Goal: Task Accomplishment & Management: Manage account settings

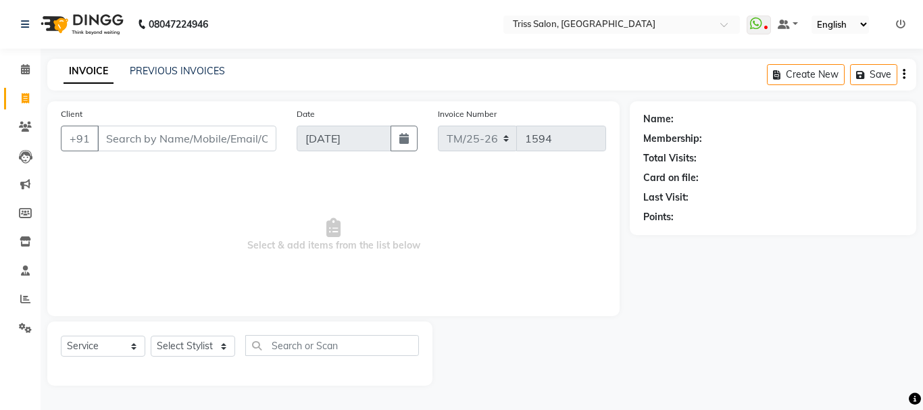
select select "service"
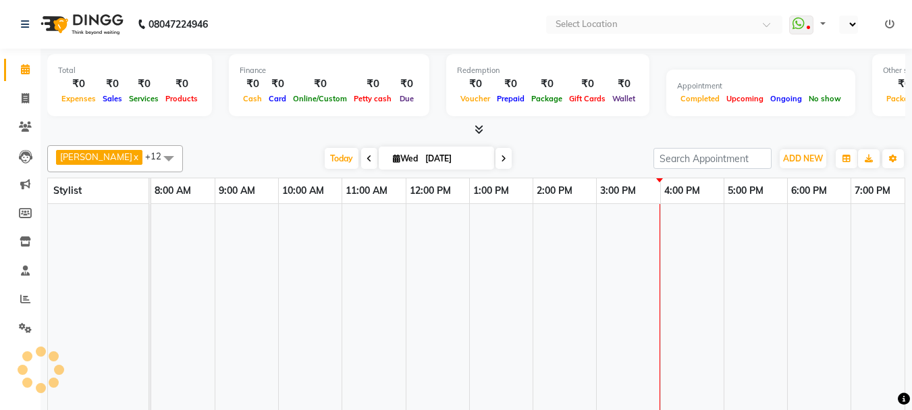
select select "en"
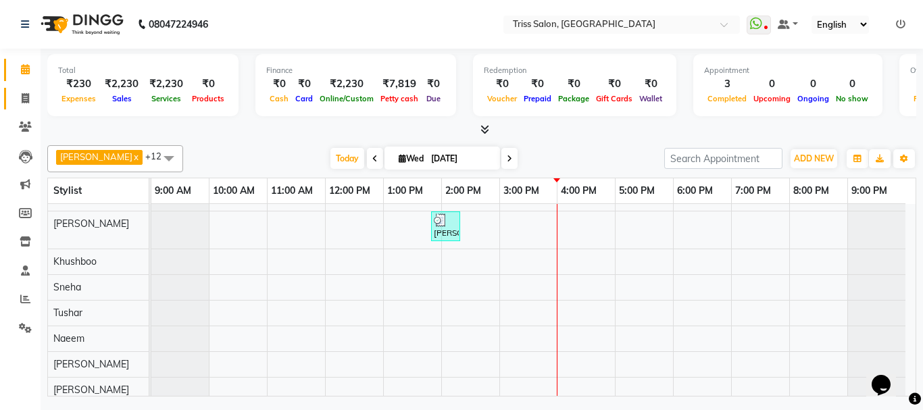
click at [22, 103] on icon at bounding box center [25, 98] width 7 height 10
select select "service"
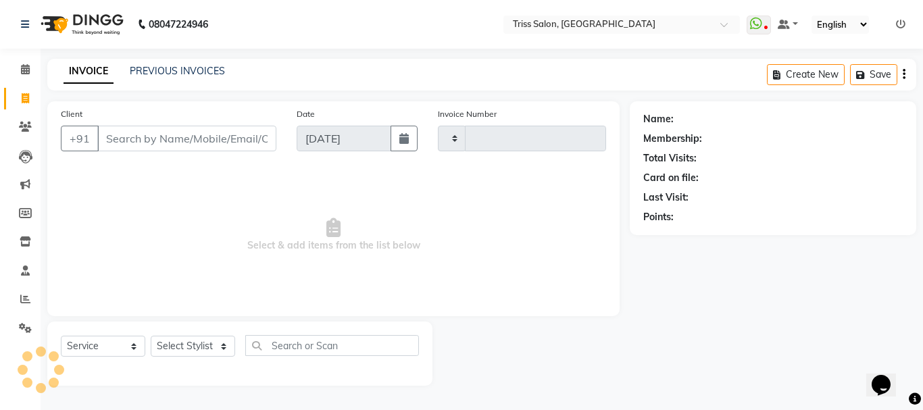
type input "1594"
select select "4304"
click at [174, 144] on input "Client" at bounding box center [186, 139] width 179 height 26
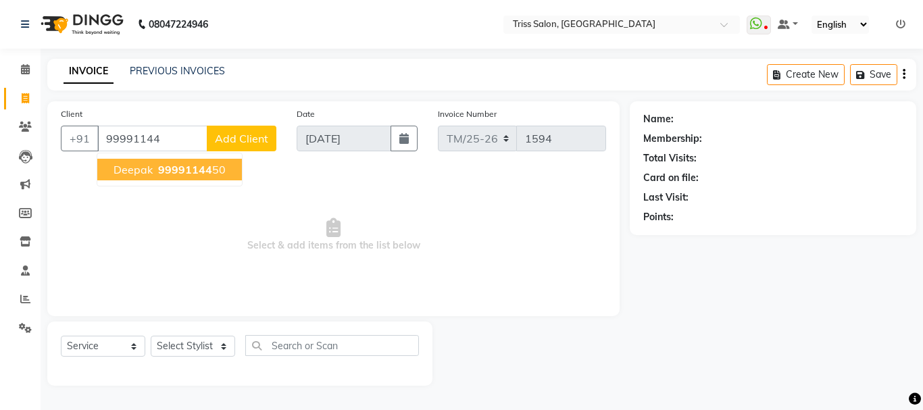
click at [191, 169] on span "99991144" at bounding box center [185, 170] width 54 height 14
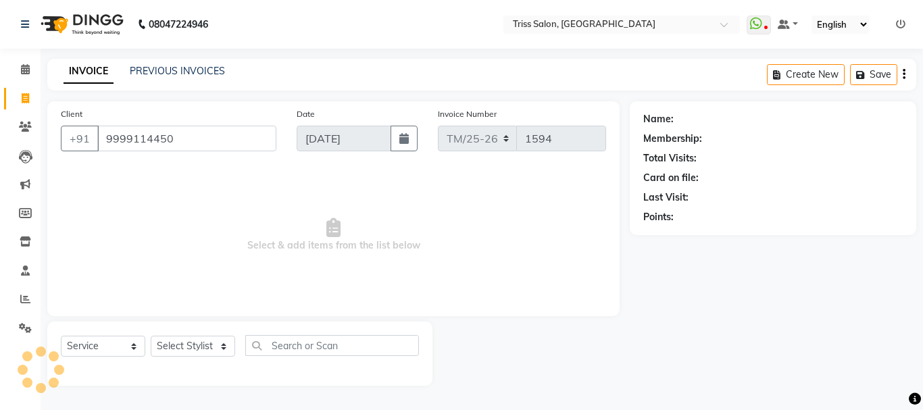
type input "9999114450"
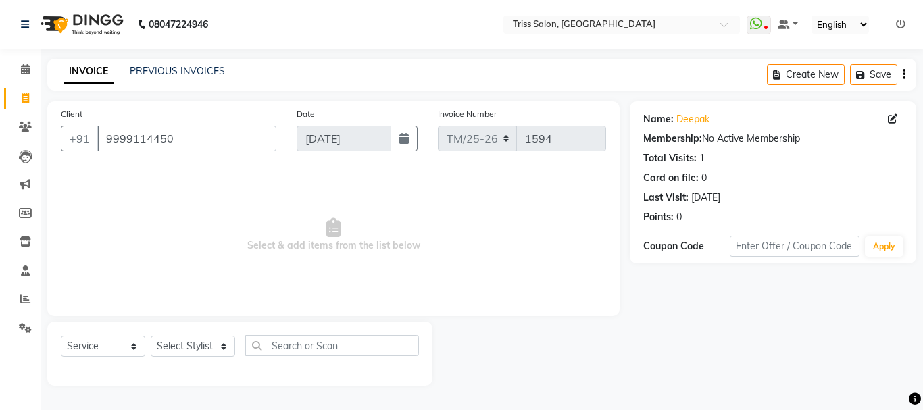
click at [891, 113] on span at bounding box center [894, 119] width 15 height 14
click at [892, 120] on icon at bounding box center [891, 118] width 9 height 9
select select "38"
select select "[DEMOGRAPHIC_DATA]"
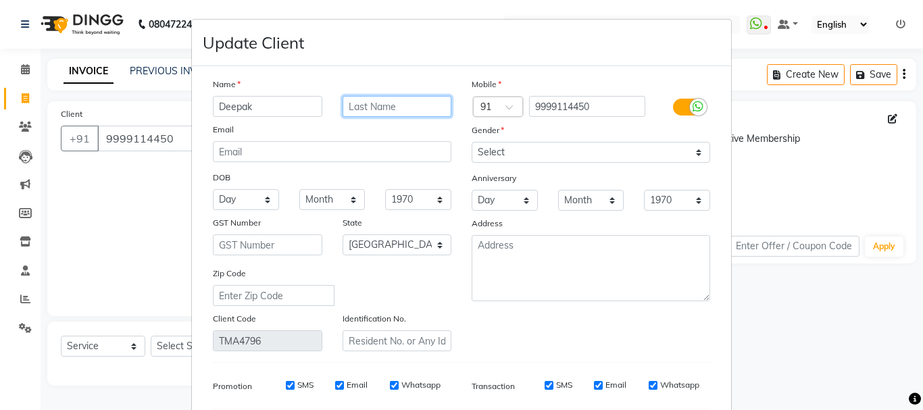
click at [413, 104] on input "text" at bounding box center [396, 106] width 109 height 21
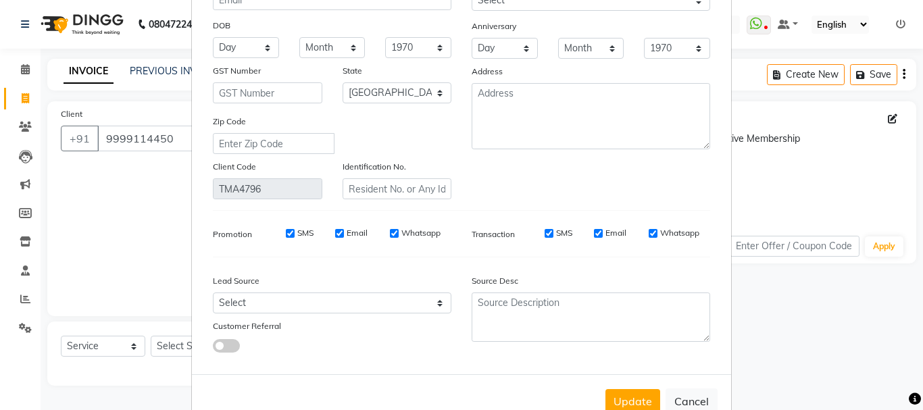
scroll to position [189, 0]
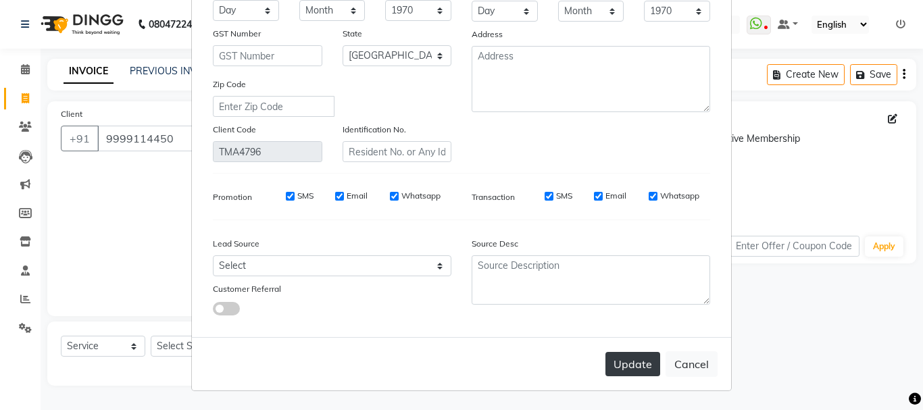
type input "VISITOR"
click at [622, 363] on button "Update" at bounding box center [632, 364] width 55 height 24
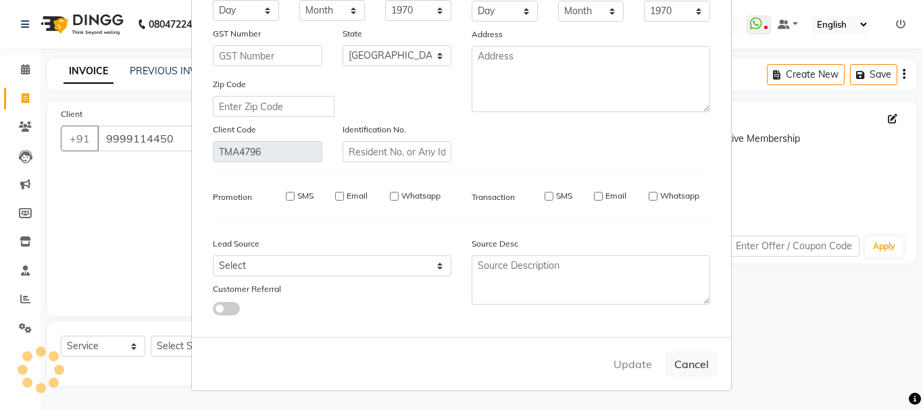
select select
select select "null"
select select
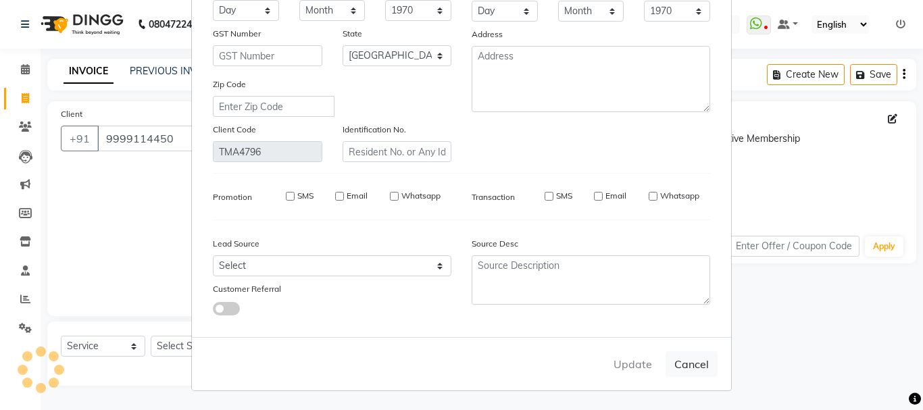
select select
checkbox input "false"
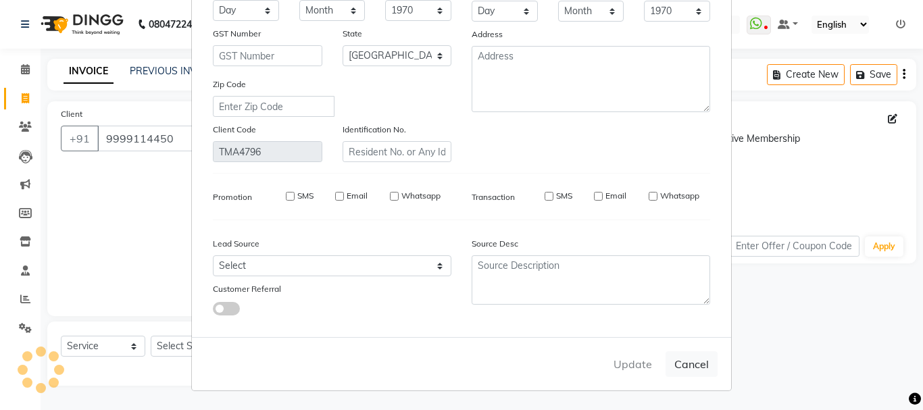
checkbox input "false"
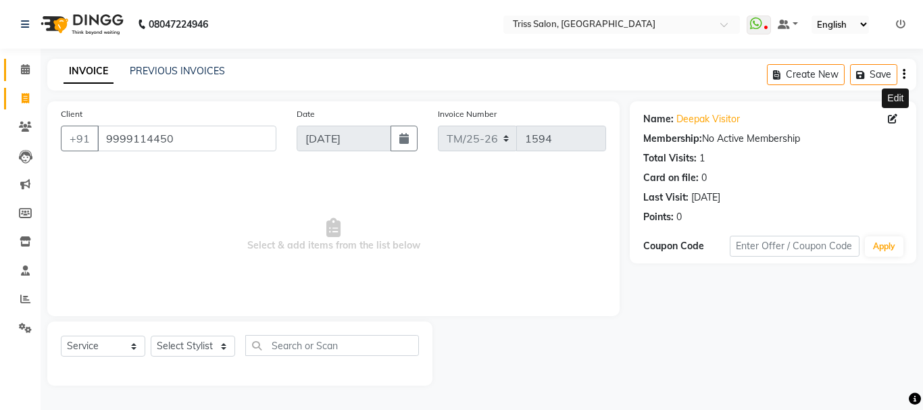
click at [34, 73] on span at bounding box center [26, 70] width 24 height 16
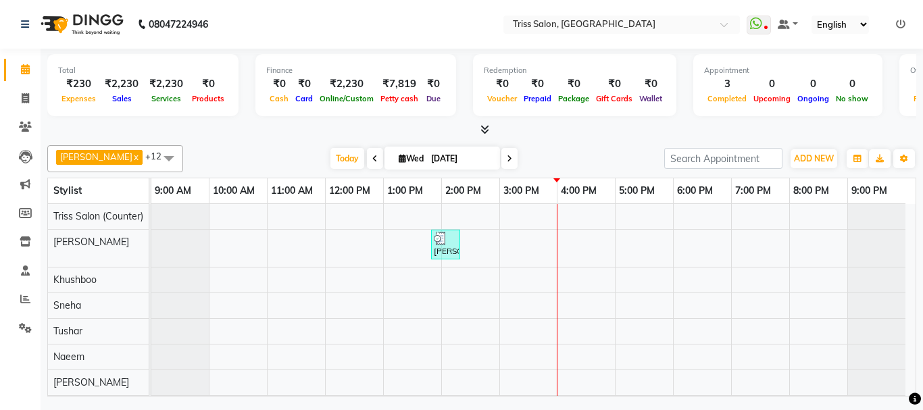
click at [484, 132] on icon at bounding box center [484, 129] width 9 height 10
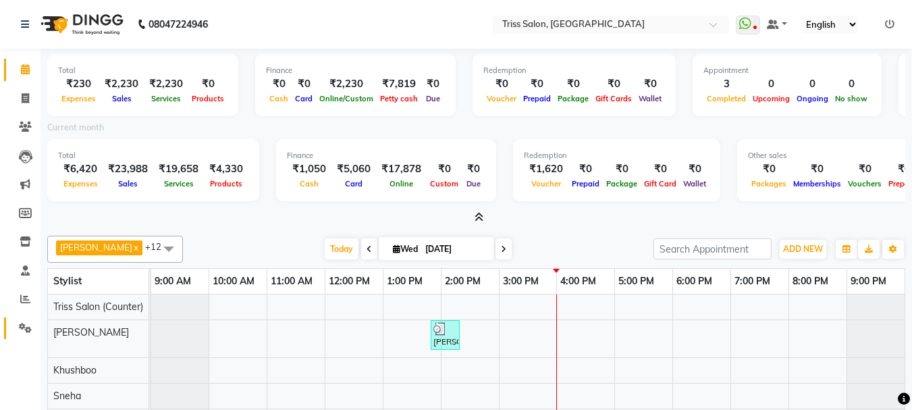
click at [24, 331] on icon at bounding box center [25, 328] width 13 height 10
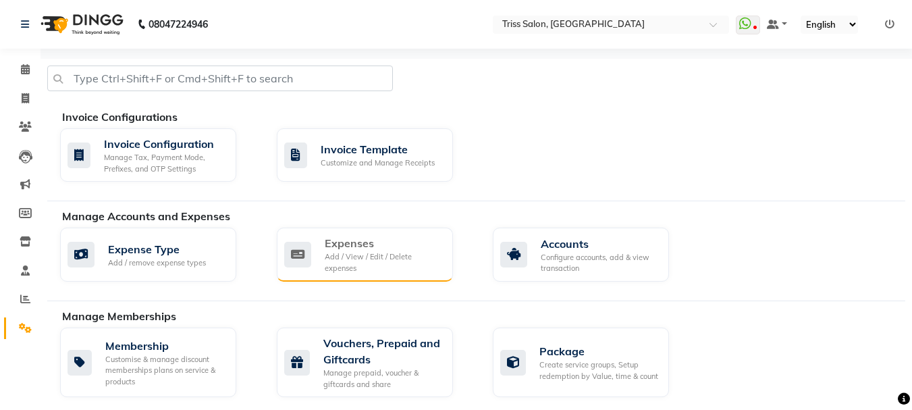
click at [381, 267] on div "Add / View / Edit / Delete expenses" at bounding box center [384, 262] width 118 height 22
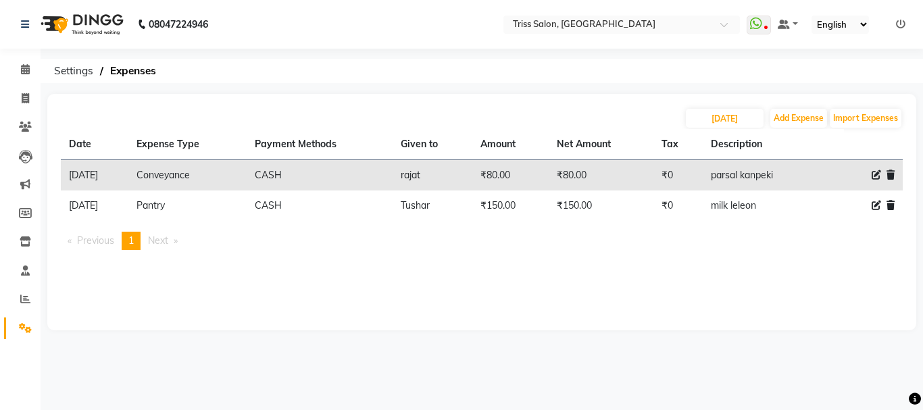
click at [878, 203] on icon at bounding box center [875, 205] width 9 height 9
select select "1120"
select select "1"
select select "2476"
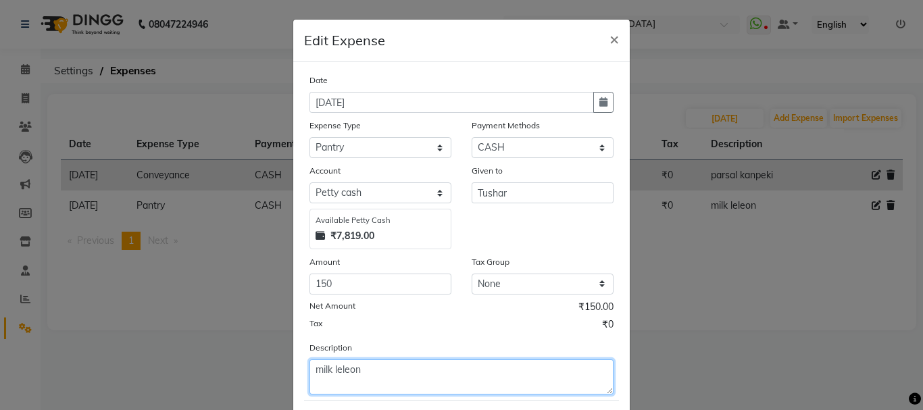
click at [417, 374] on textarea "milk leleon" at bounding box center [461, 376] width 304 height 35
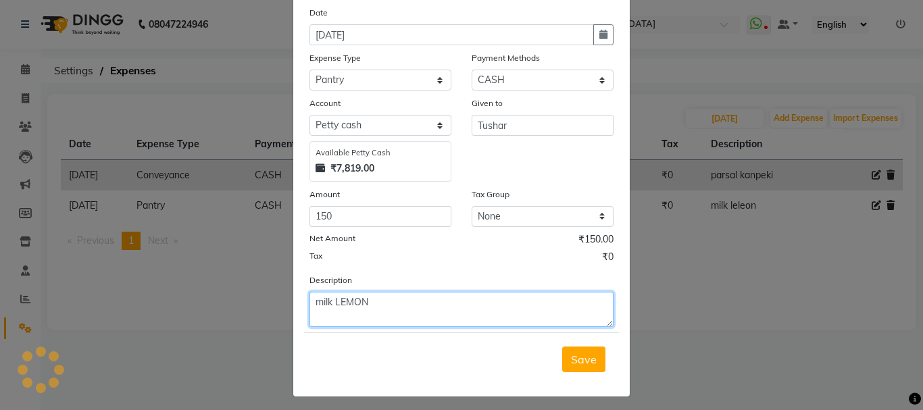
scroll to position [74, 0]
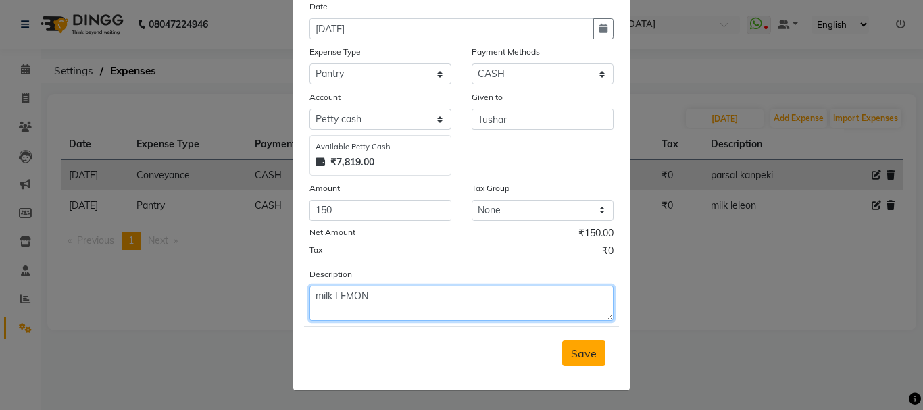
type textarea "milk LEMON"
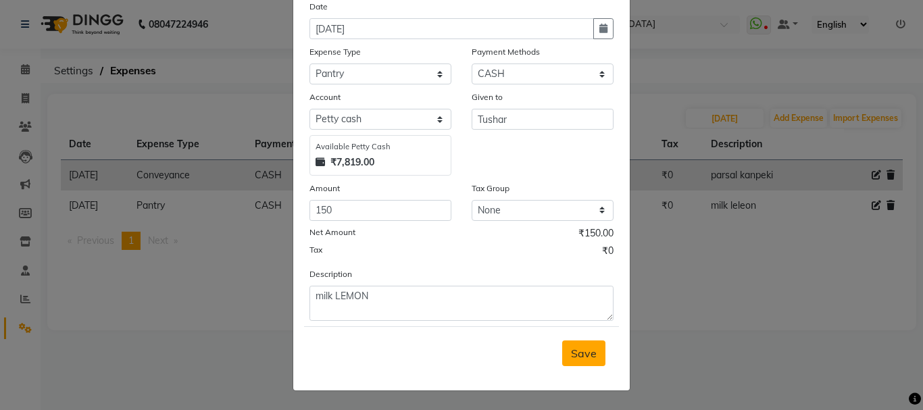
click at [574, 363] on button "Save" at bounding box center [583, 353] width 43 height 26
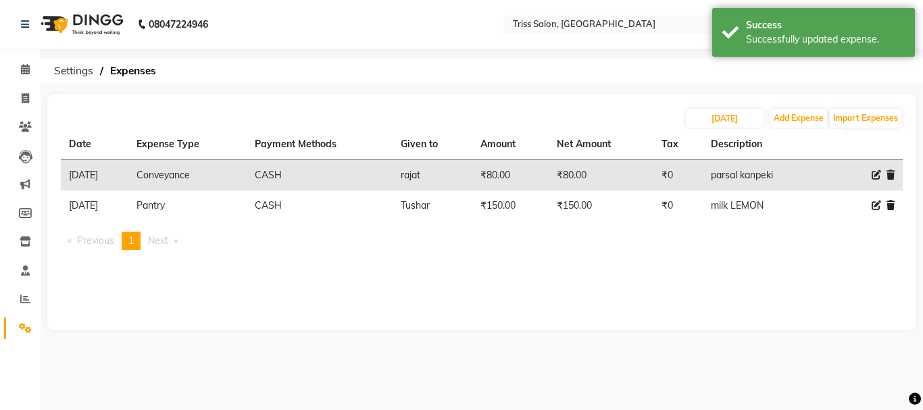
click at [873, 175] on icon at bounding box center [875, 174] width 9 height 9
select select "1117"
select select "1"
select select "2476"
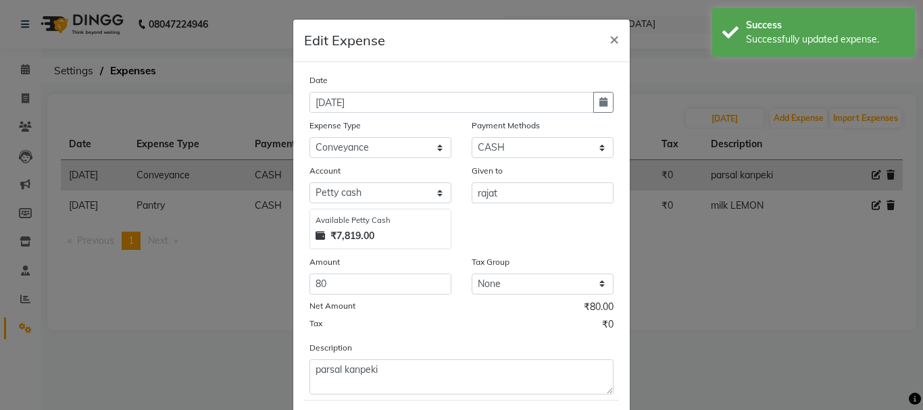
click at [623, 97] on div "Date [DATE] Expense Type Select Bank Deposit Cash Handover CLIENT TIP TO STAFF …" at bounding box center [461, 263] width 336 height 402
click at [599, 103] on icon "button" at bounding box center [603, 101] width 8 height 9
select select "9"
select select "2025"
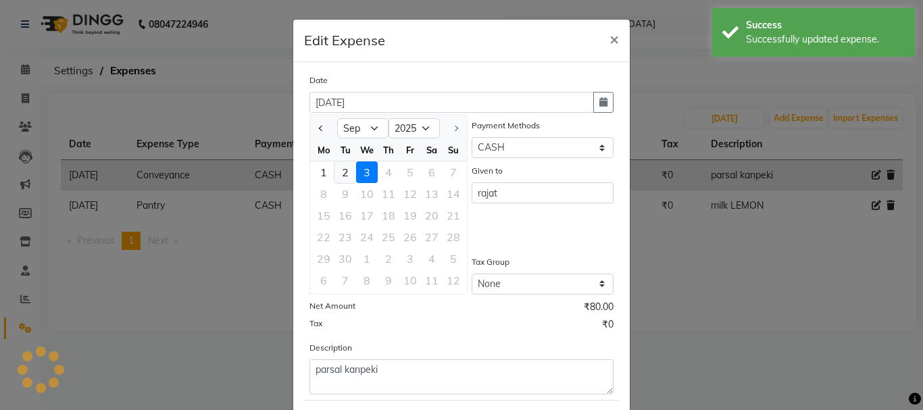
click at [346, 175] on div "2" at bounding box center [345, 172] width 22 height 22
type input "02-09-2025"
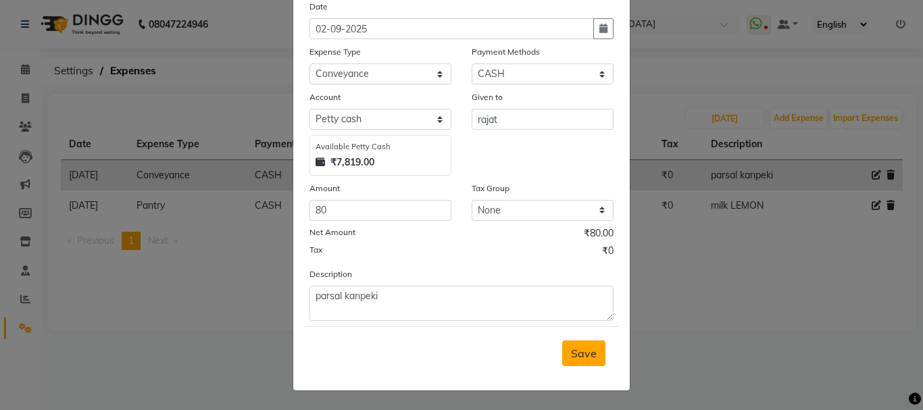
click at [584, 357] on span "Save" at bounding box center [584, 353] width 26 height 14
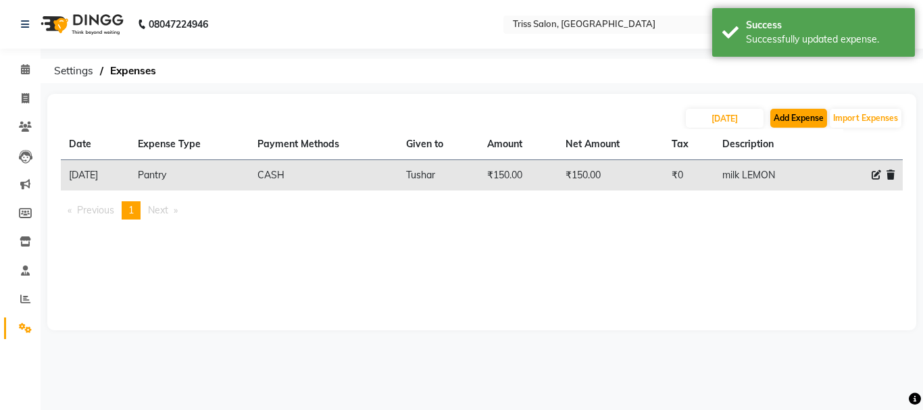
click at [805, 120] on button "Add Expense" at bounding box center [798, 118] width 57 height 19
select select "1"
select select "2476"
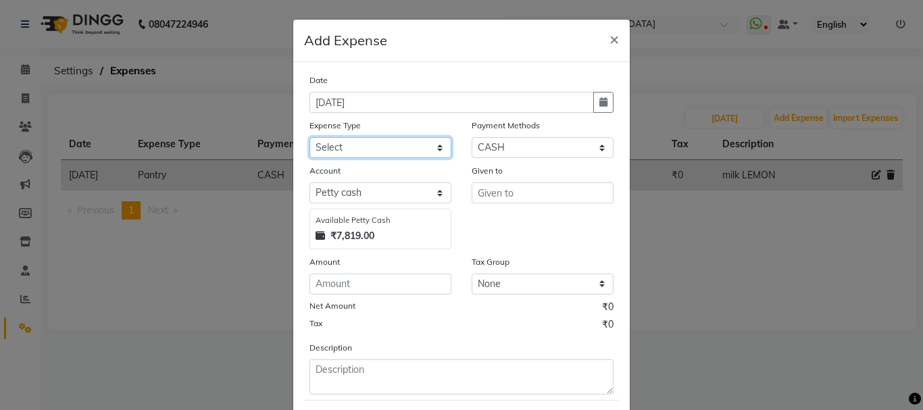
click at [409, 140] on select "Select Bank Deposit Cash Handover CLIENT TIP TO STAFF Client Welfare Conveyance…" at bounding box center [380, 147] width 142 height 21
select select "17324"
click at [309, 137] on select "Select Bank Deposit Cash Handover CLIENT TIP TO STAFF Client Welfare Conveyance…" at bounding box center [380, 147] width 142 height 21
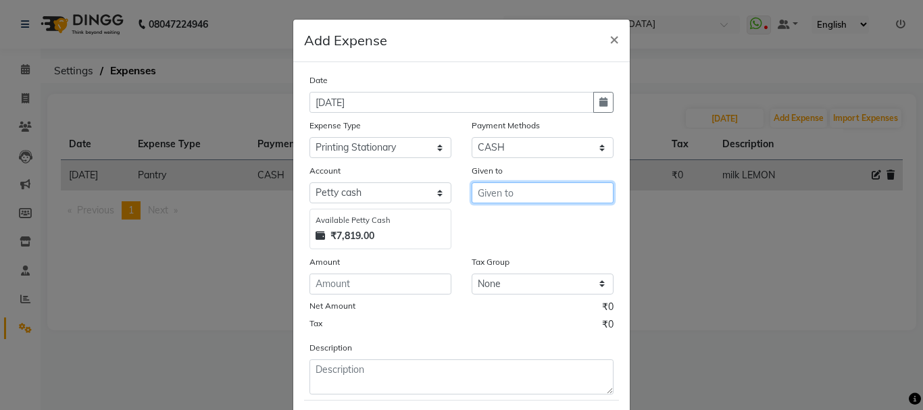
click at [517, 194] on input "text" at bounding box center [542, 192] width 142 height 21
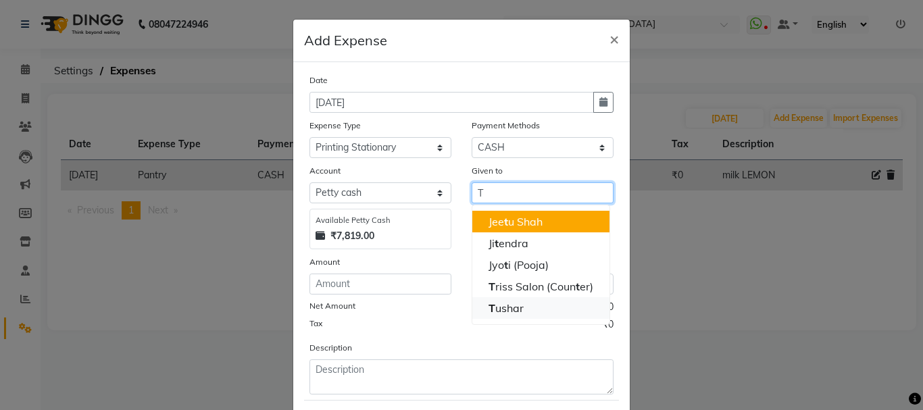
click at [498, 311] on ngb-highlight "T ushar" at bounding box center [505, 308] width 35 height 14
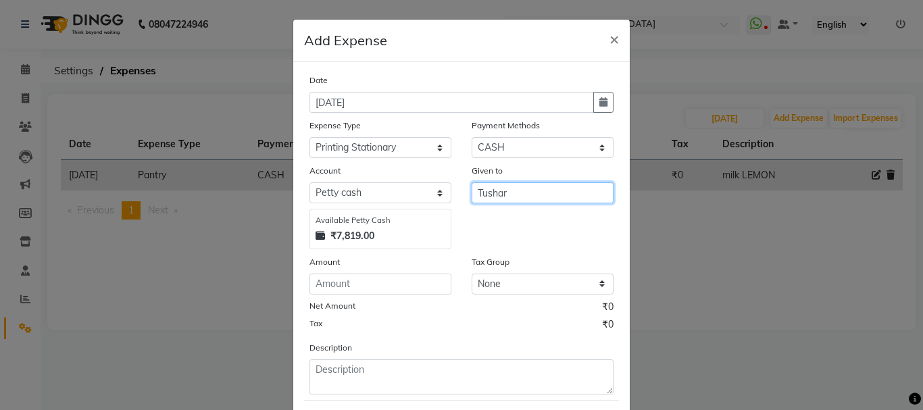
type input "Tushar"
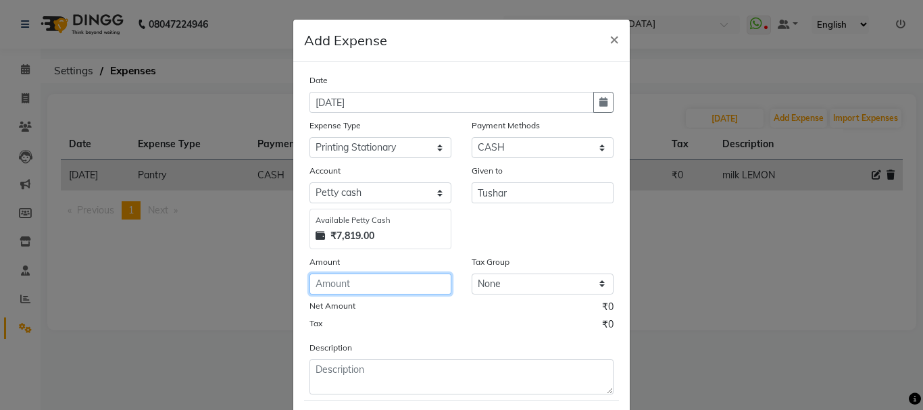
click at [386, 288] on input "number" at bounding box center [380, 284] width 142 height 21
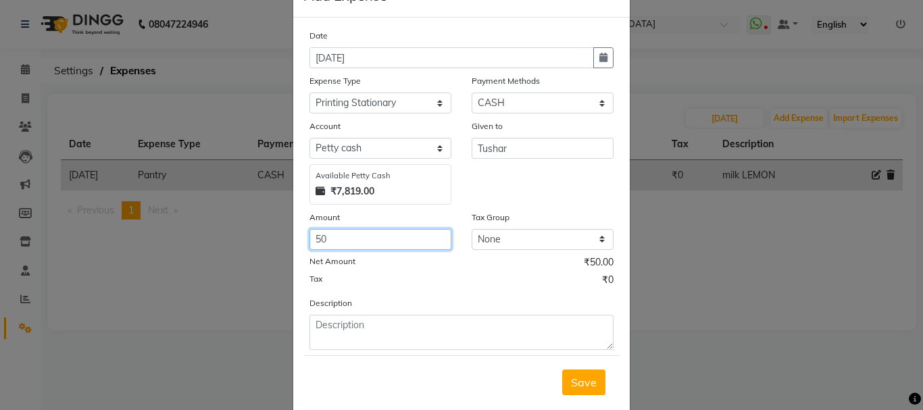
scroll to position [57, 0]
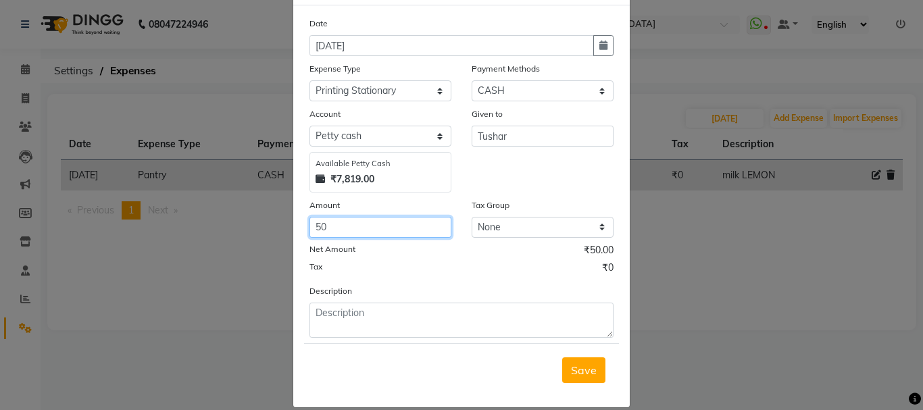
type input "50"
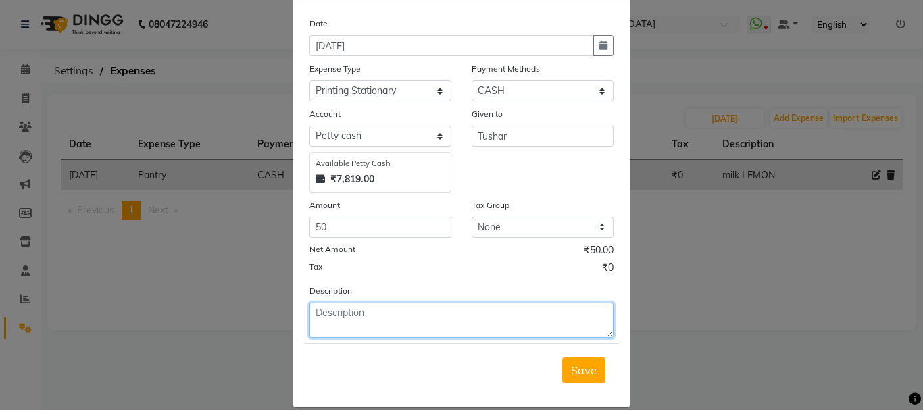
click at [438, 328] on textarea at bounding box center [461, 320] width 304 height 35
type textarea "PAPAER FOLDER"
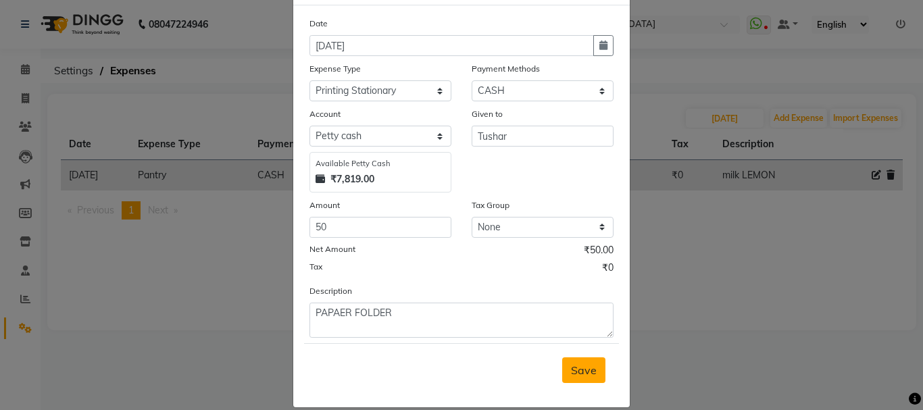
click at [577, 381] on button "Save" at bounding box center [583, 370] width 43 height 26
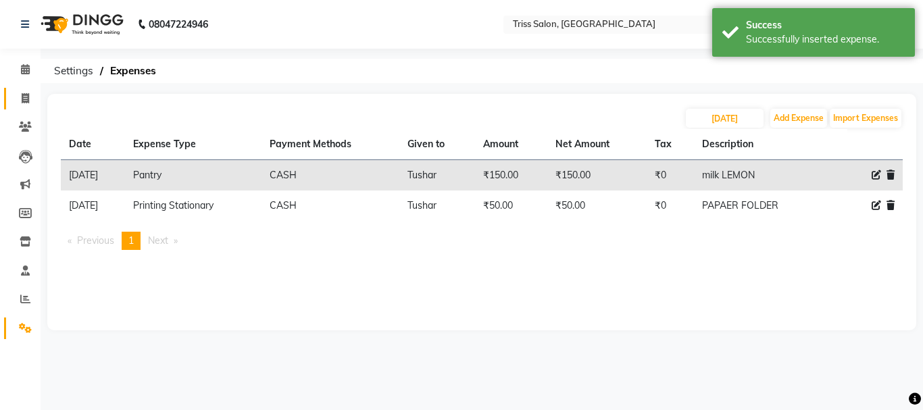
click at [34, 91] on span at bounding box center [26, 99] width 24 height 16
select select "service"
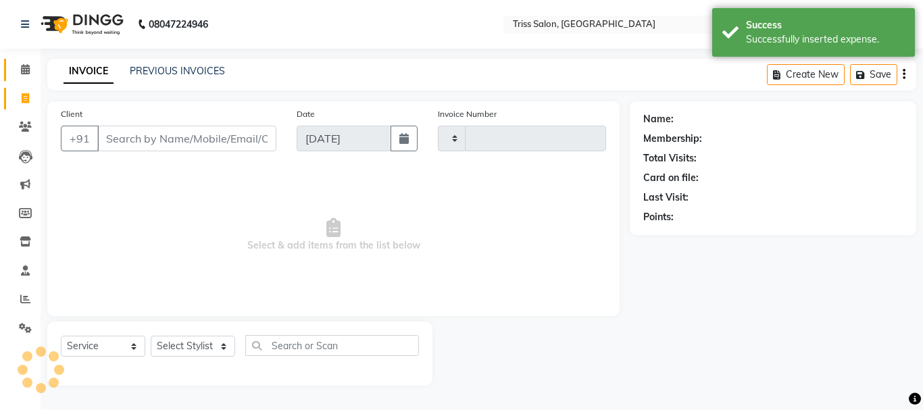
click at [30, 68] on span at bounding box center [26, 70] width 24 height 16
